Goal: Transaction & Acquisition: Purchase product/service

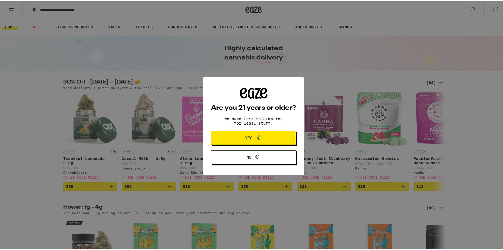
click at [263, 137] on span "Yes" at bounding box center [253, 136] width 41 height 7
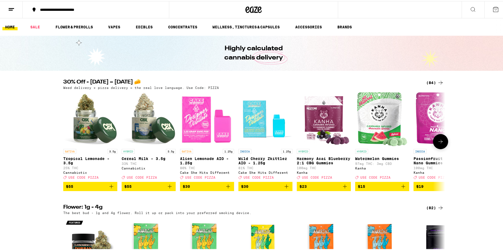
click at [441, 143] on icon at bounding box center [440, 140] width 6 height 6
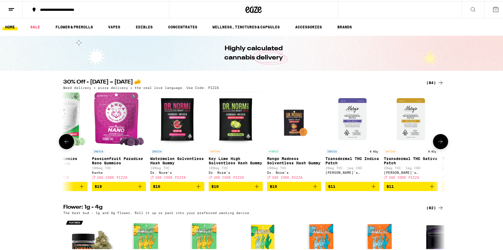
click at [441, 143] on icon at bounding box center [440, 140] width 6 height 6
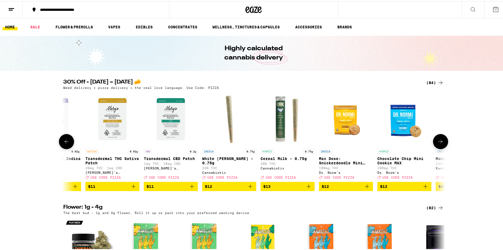
scroll to position [0, 643]
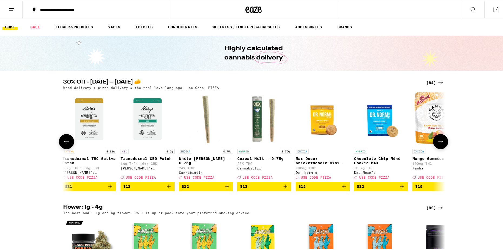
click at [65, 142] on icon at bounding box center [66, 140] width 6 height 6
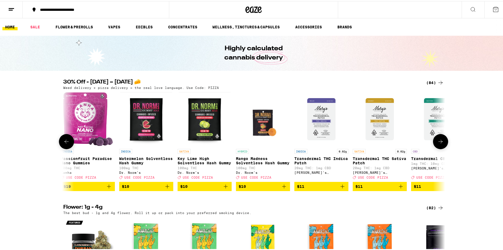
scroll to position [0, 322]
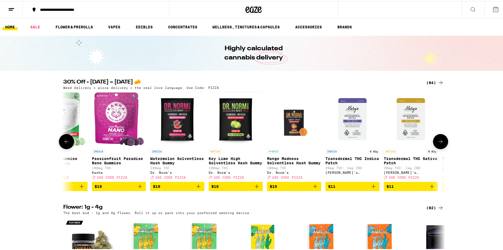
click at [65, 142] on icon at bounding box center [66, 140] width 6 height 6
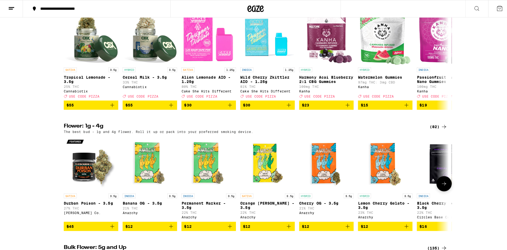
scroll to position [0, 0]
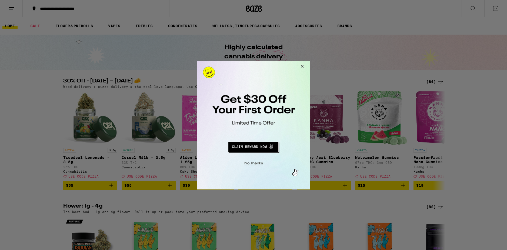
click at [261, 143] on button "Redirect to URL" at bounding box center [253, 145] width 94 height 13
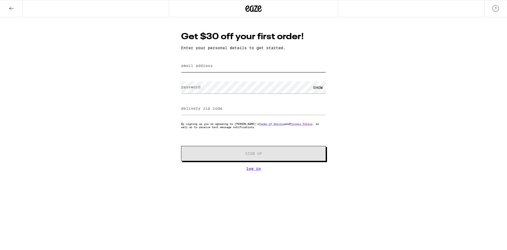
click at [224, 66] on input "email address" at bounding box center [253, 66] width 145 height 12
type input "roseknows1220@Gmail.com"
click at [192, 87] on label "password" at bounding box center [190, 87] width 19 height 4
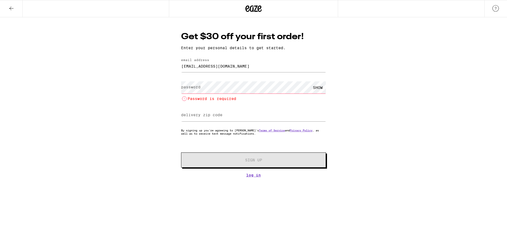
click at [126, 69] on div "Get $30 off your first order! Enter your personal details to get started. email…" at bounding box center [253, 97] width 507 height 160
click at [15, 9] on button at bounding box center [11, 8] width 23 height 17
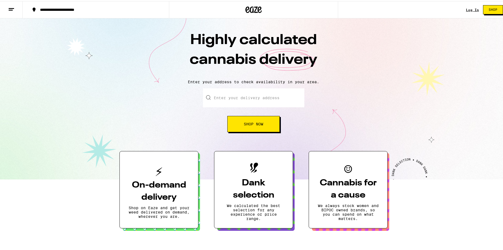
click at [67, 7] on div "**********" at bounding box center [98, 9] width 123 height 4
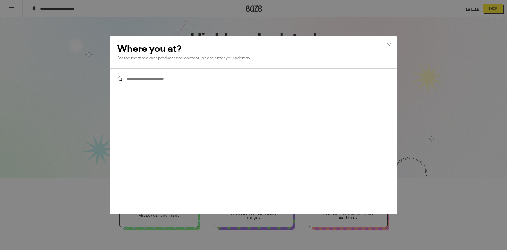
click at [169, 85] on input "**********" at bounding box center [253, 78] width 287 height 21
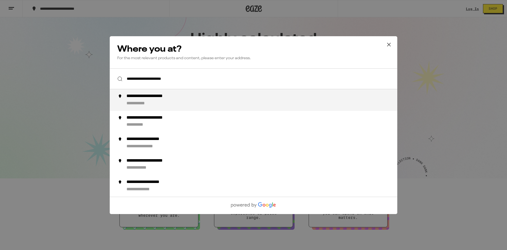
click at [157, 103] on div "**********" at bounding box center [141, 104] width 31 height 6
type input "**********"
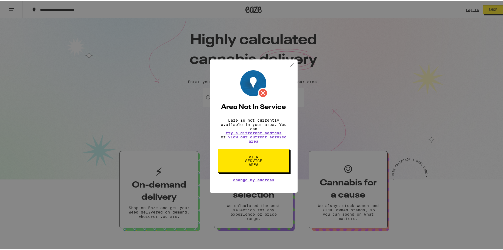
click at [42, 36] on div "Area Not In Service Eaze is not currently available in your area. You can try a…" at bounding box center [253, 125] width 507 height 250
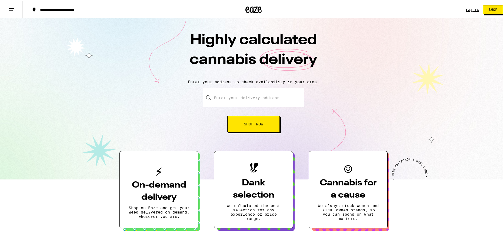
drag, startPoint x: 39, startPoint y: 35, endPoint x: 36, endPoint y: 39, distance: 4.6
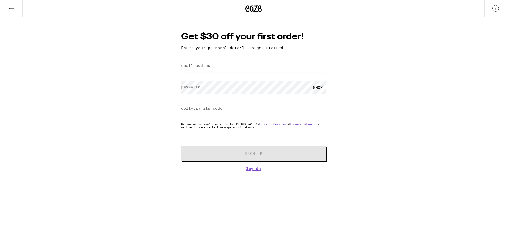
drag, startPoint x: 94, startPoint y: 74, endPoint x: 91, endPoint y: 72, distance: 4.0
